Goal: Task Accomplishment & Management: Use online tool/utility

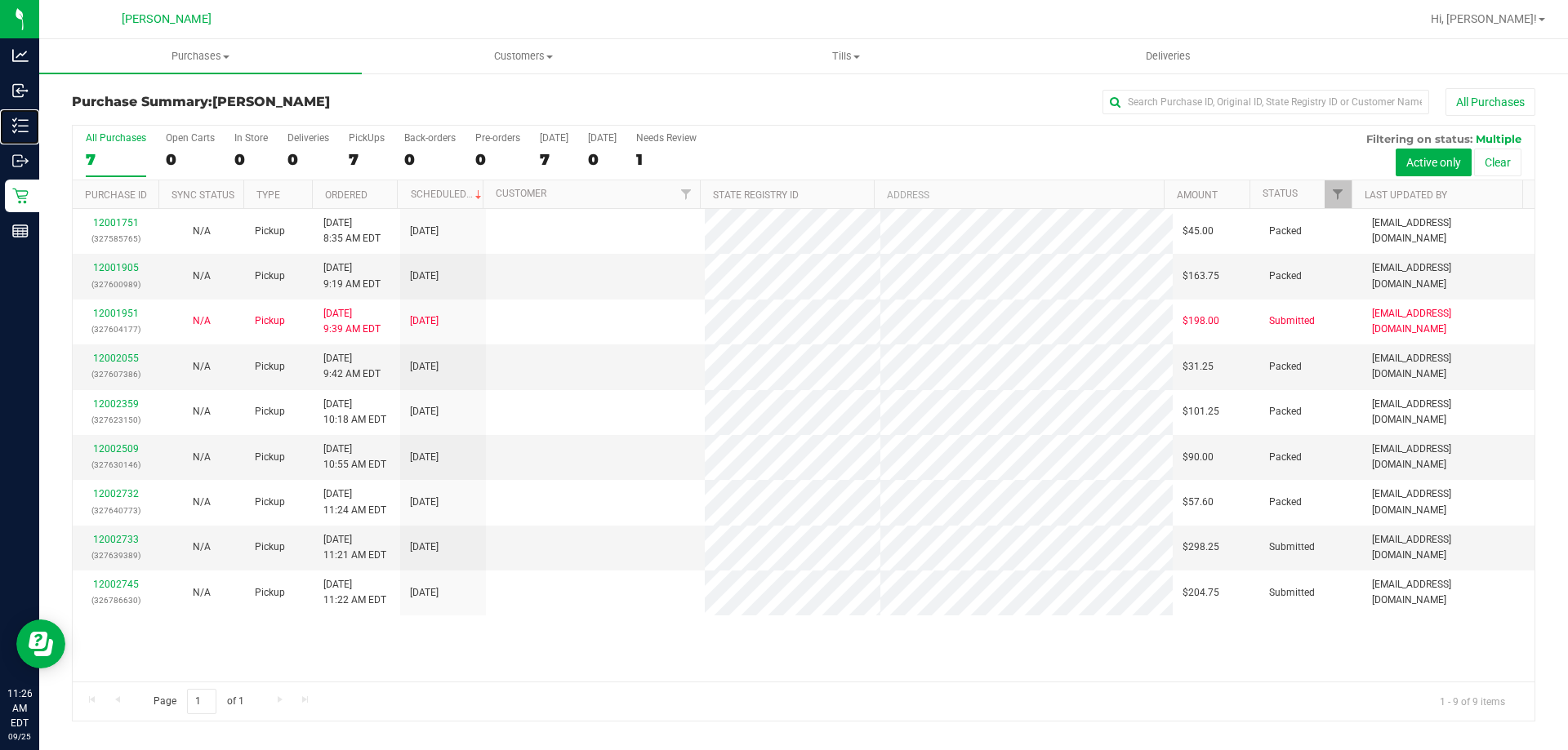
click at [39, 113] on div "Inventory" at bounding box center [22, 126] width 35 height 33
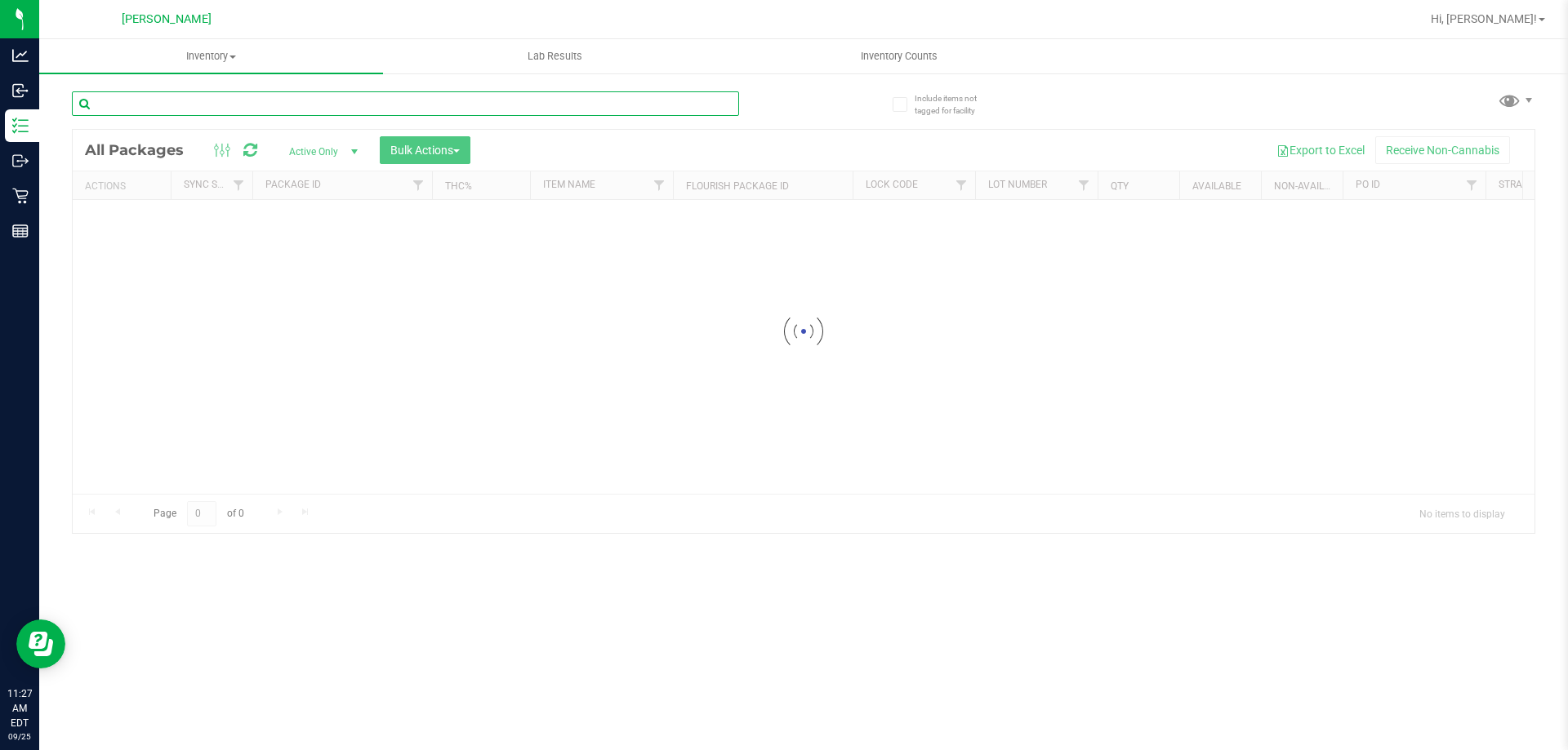
click at [197, 100] on div "Inventory All packages All inventory Waste log Create inventory Lab Results Inv…" at bounding box center [803, 394] width 1528 height 711
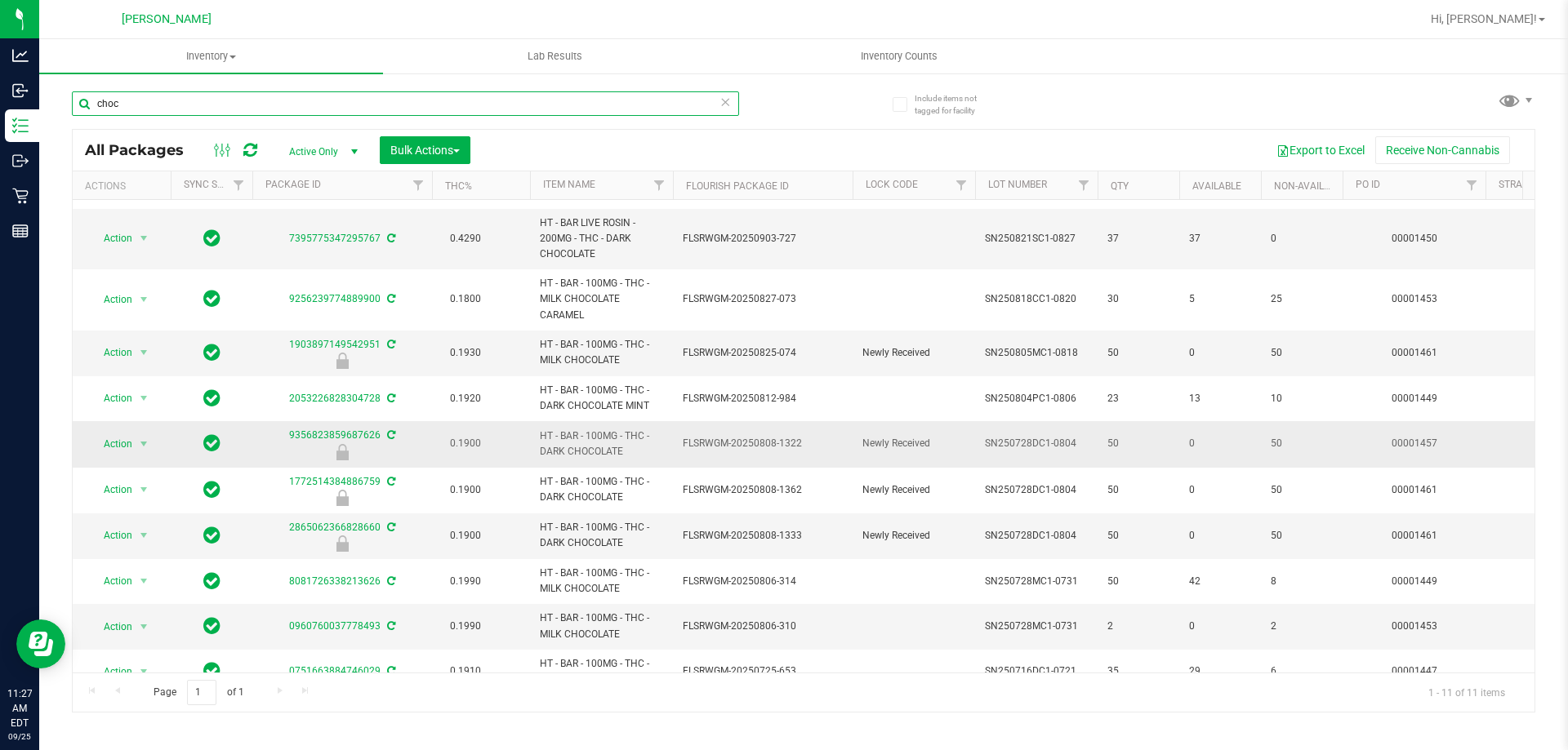
scroll to position [85, 0]
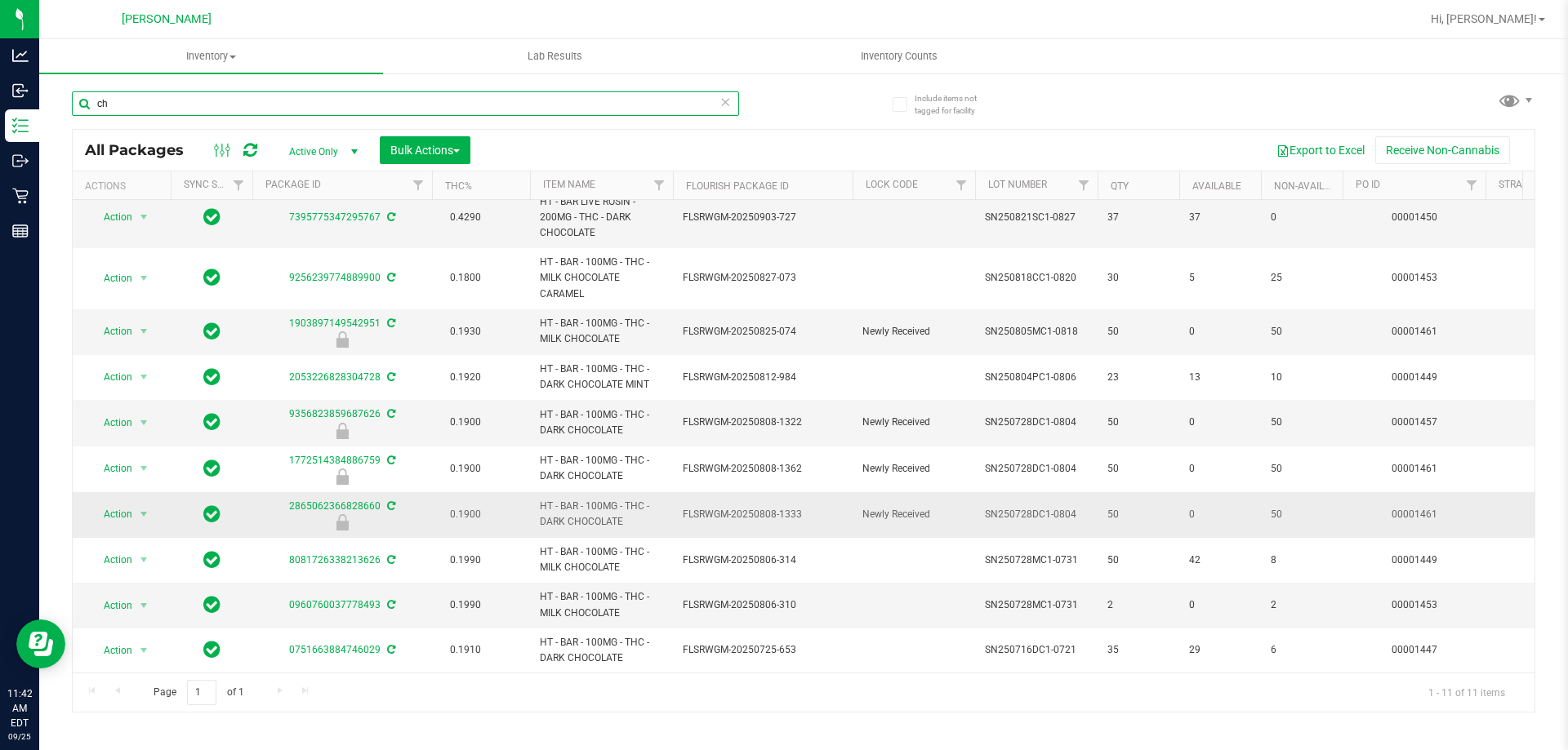
type input "c"
type input "5305963324775221"
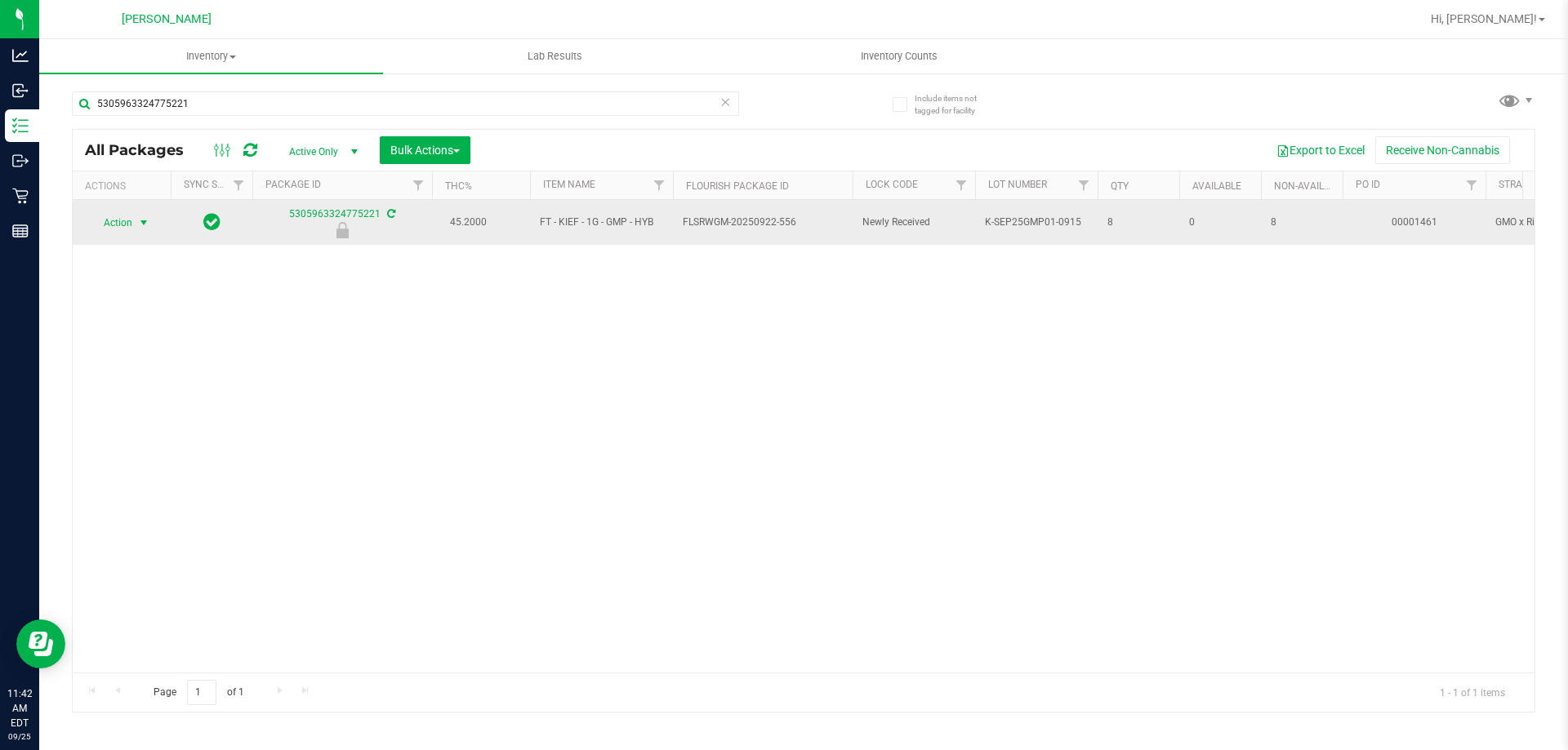
click at [139, 221] on span "select" at bounding box center [143, 222] width 13 height 13
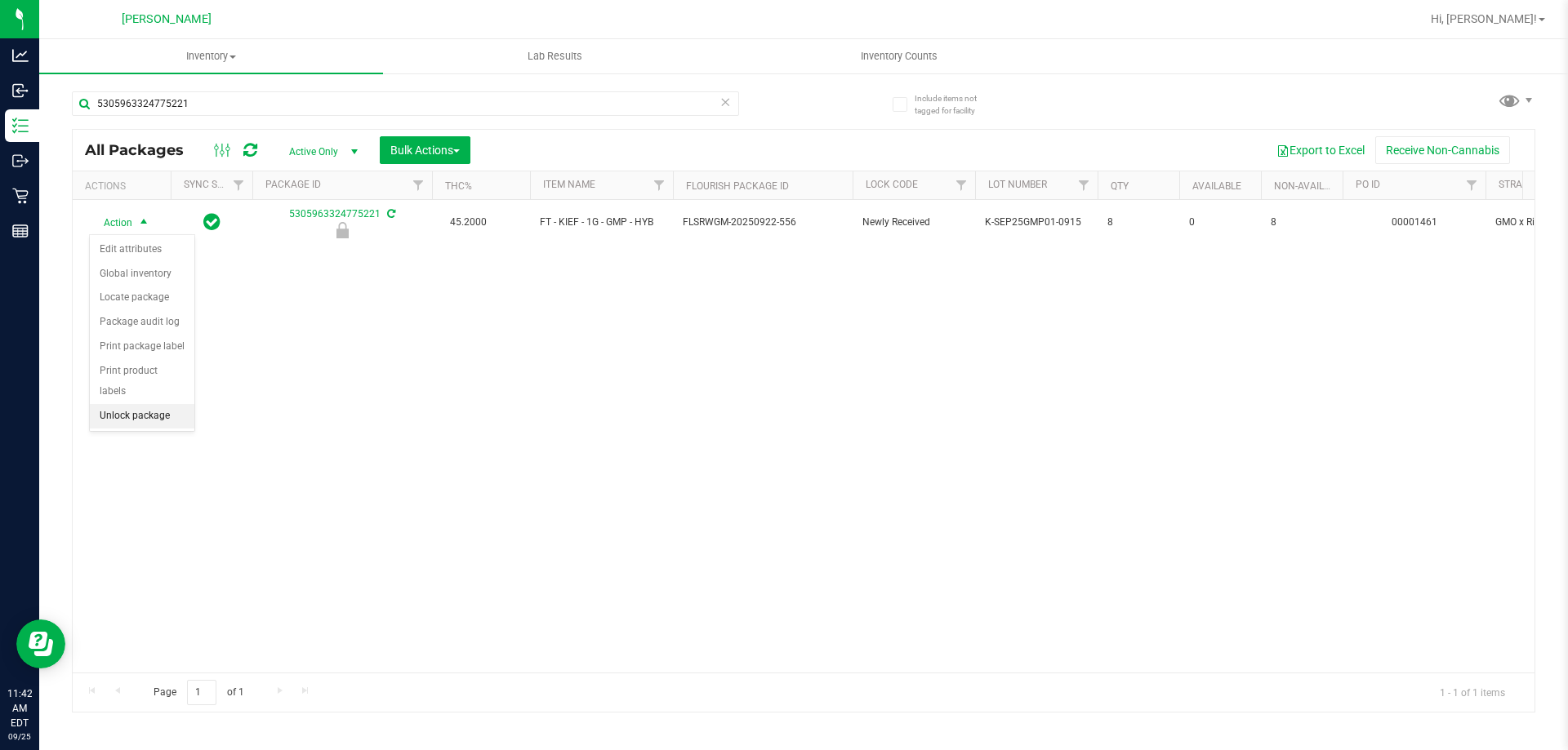
click at [150, 404] on li "Unlock package" at bounding box center [142, 416] width 105 height 24
